Goal: Task Accomplishment & Management: Manage account settings

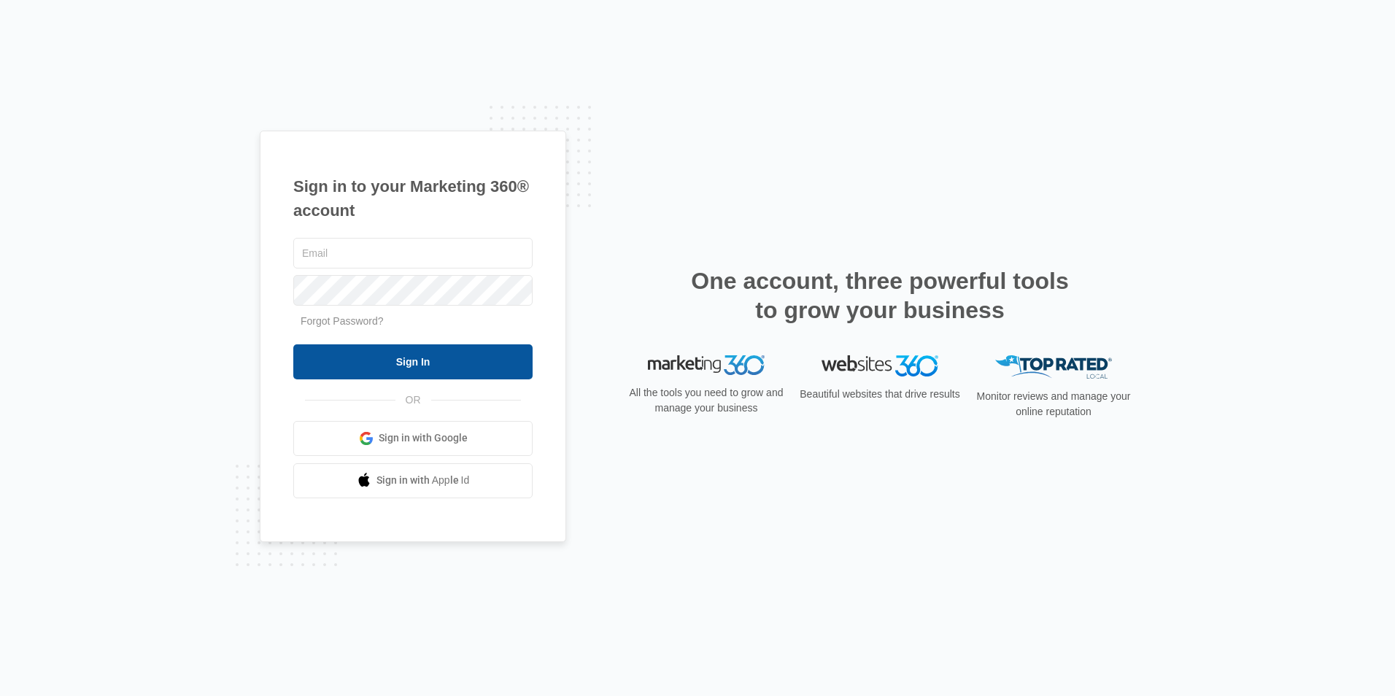
type input "carmen@myezglobal.com"
click at [412, 363] on input "Sign In" at bounding box center [412, 361] width 239 height 35
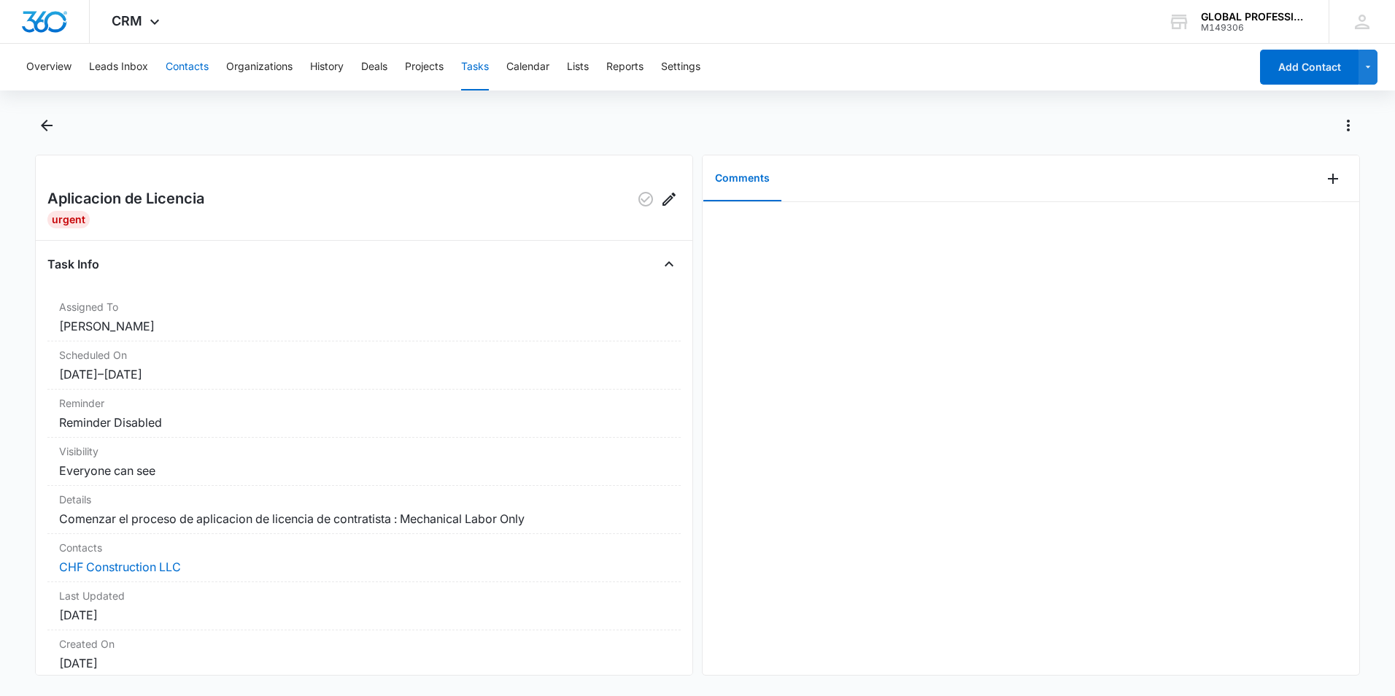
click at [189, 65] on button "Contacts" at bounding box center [187, 67] width 43 height 47
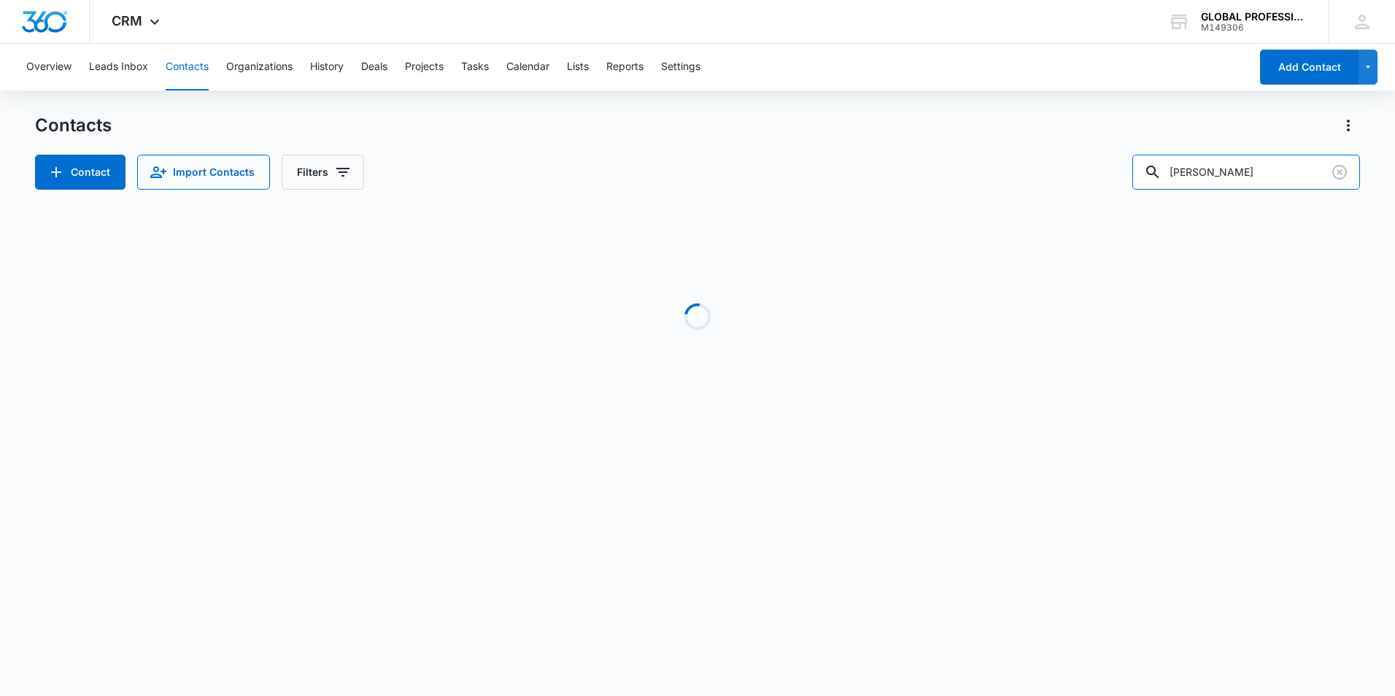
drag, startPoint x: 1243, startPoint y: 171, endPoint x: 1057, endPoint y: 145, distance: 187.9
click at [1049, 171] on div "Contact Import Contacts Filters [PERSON_NAME]" at bounding box center [697, 172] width 1325 height 35
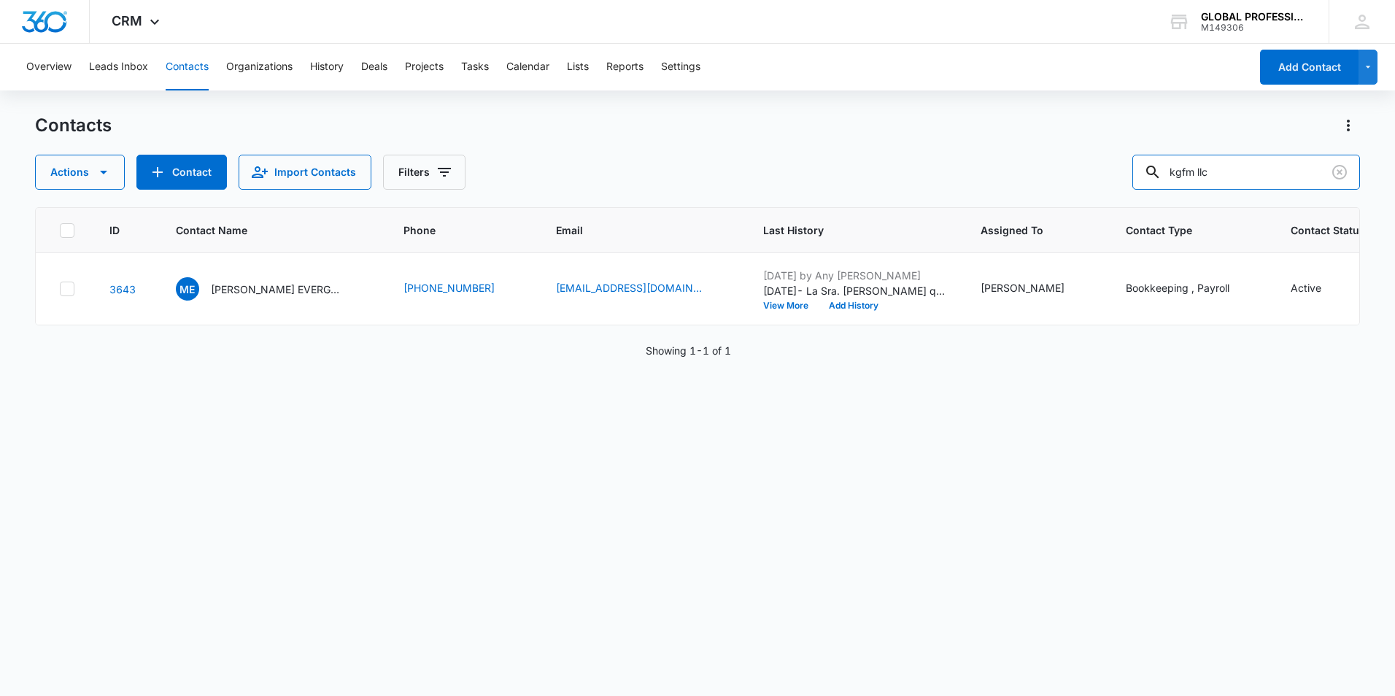
type input "kgfm llc"
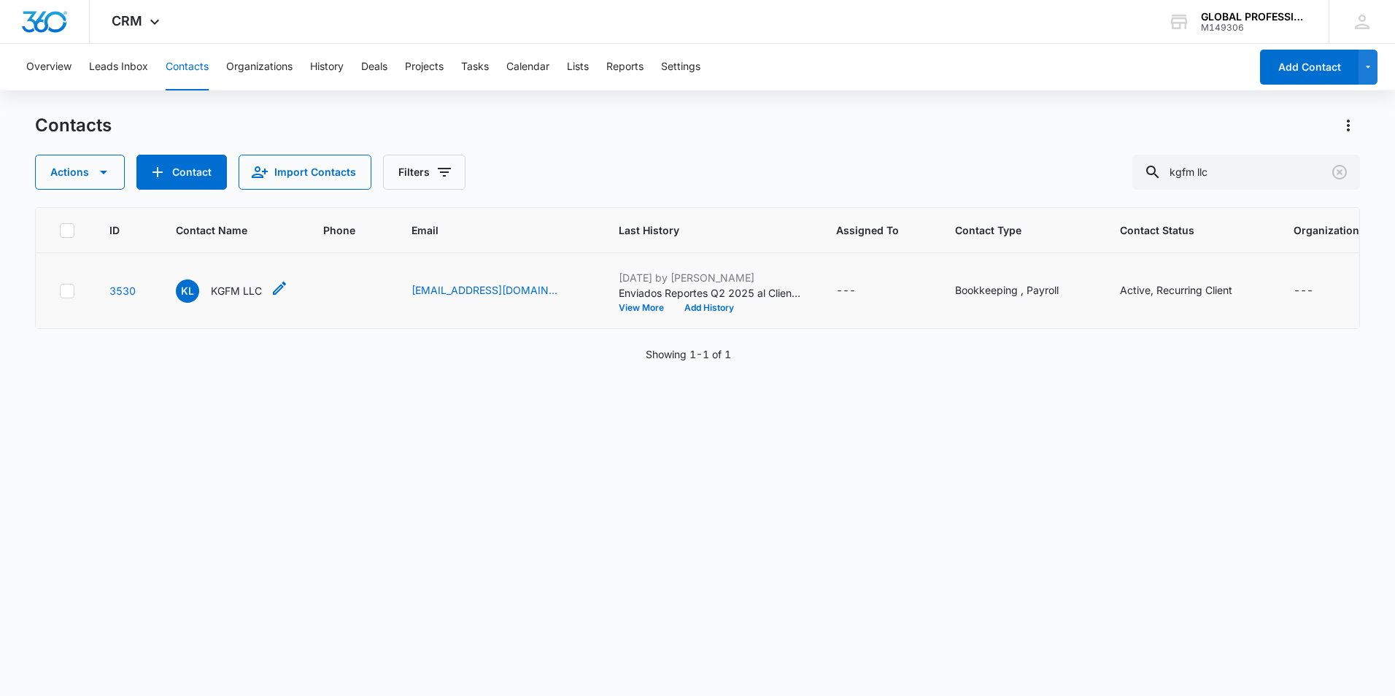
click at [229, 298] on p "KGFM LLC" at bounding box center [236, 290] width 51 height 15
